Goal: Task Accomplishment & Management: Use online tool/utility

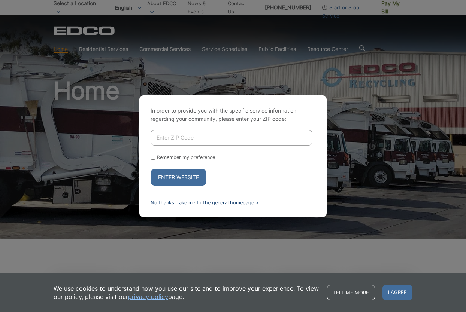
click at [192, 202] on link "No thanks, take me to the general homepage >" at bounding box center [205, 203] width 108 height 6
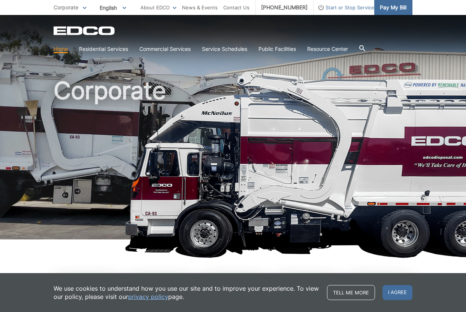
click at [394, 6] on span "Pay My Bill" at bounding box center [393, 7] width 27 height 8
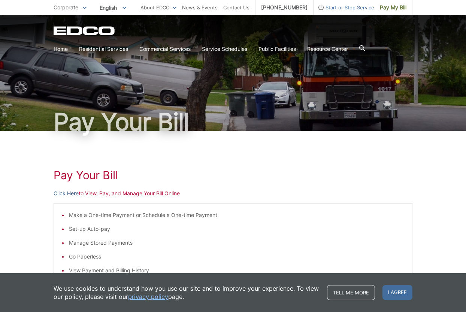
click at [70, 191] on link "Click Here" at bounding box center [66, 193] width 25 height 8
